Goal: Task Accomplishment & Management: Understand process/instructions

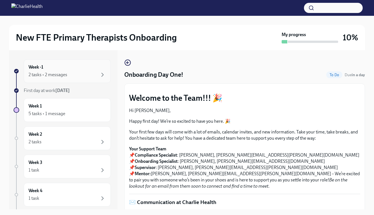
click at [84, 75] on div "2 tasks • 2 messages" at bounding box center [67, 75] width 77 height 7
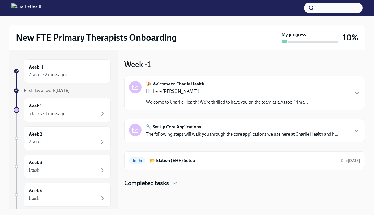
click at [176, 92] on p "Hi there [PERSON_NAME]!" at bounding box center [227, 91] width 162 height 6
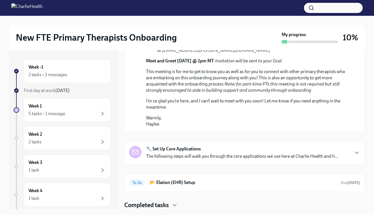
scroll to position [278, 0]
click at [172, 148] on strong "🔧 Set Up Core Applications" at bounding box center [173, 149] width 55 height 6
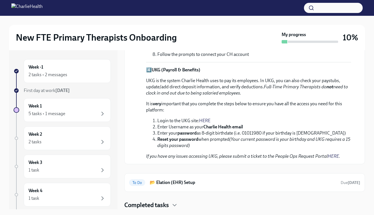
scroll to position [667, 0]
click at [224, 129] on strong "Charlie Health email" at bounding box center [224, 126] width 40 height 5
click at [207, 122] on link "HERE" at bounding box center [204, 120] width 11 height 5
click at [166, 184] on h6 "📂 Elation (EHR) Setup" at bounding box center [243, 183] width 187 height 6
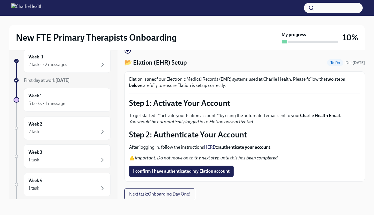
scroll to position [10, 0]
click at [165, 169] on button "I confirm I have authenticated my Elation account" at bounding box center [181, 171] width 105 height 11
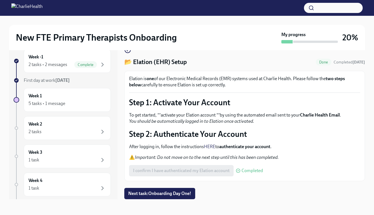
click at [209, 146] on link "HERE" at bounding box center [209, 146] width 11 height 5
